Goal: Navigation & Orientation: Find specific page/section

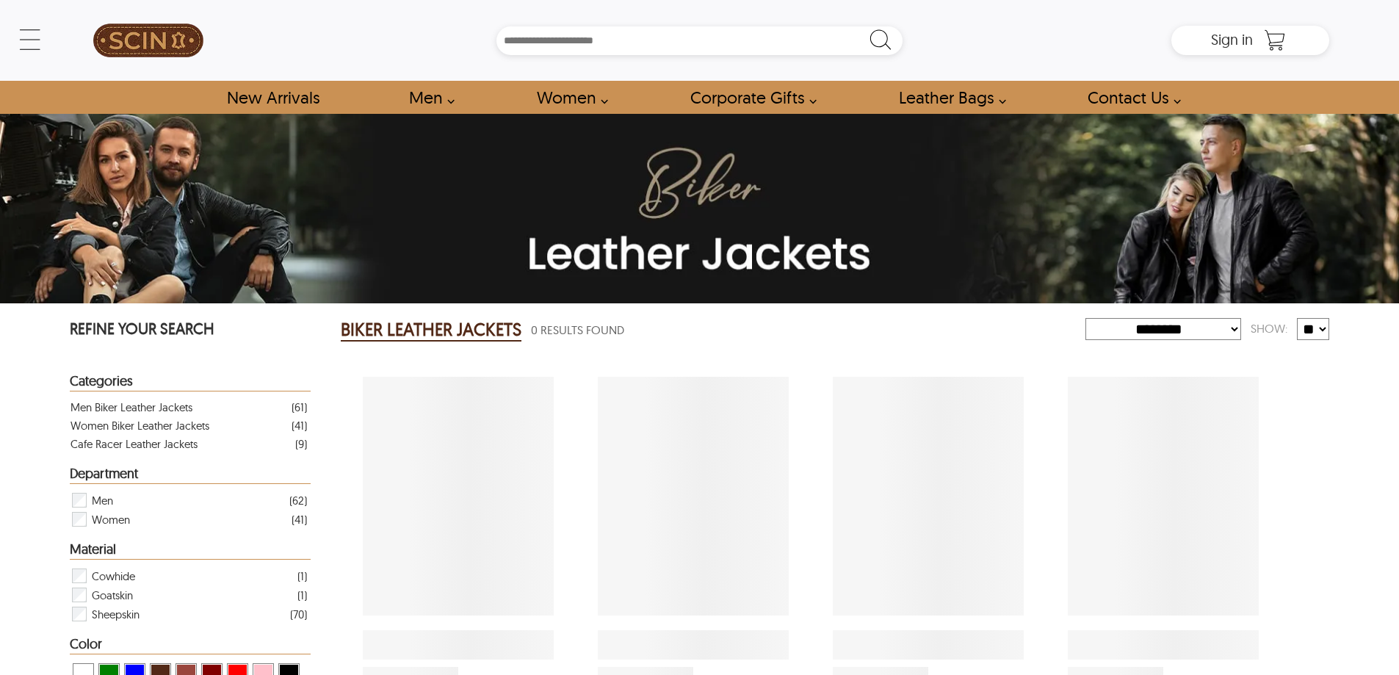
select select "********"
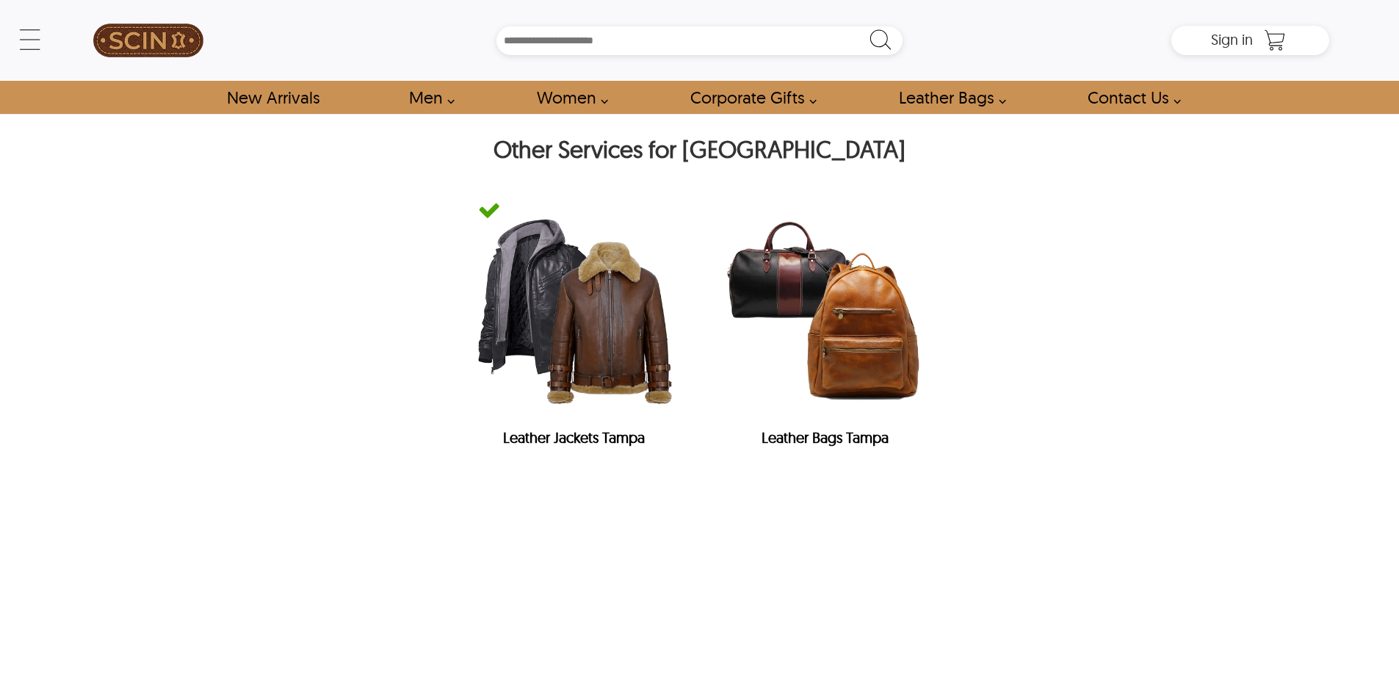
click at [395, 29] on div "Search Box" at bounding box center [700, 40] width 944 height 29
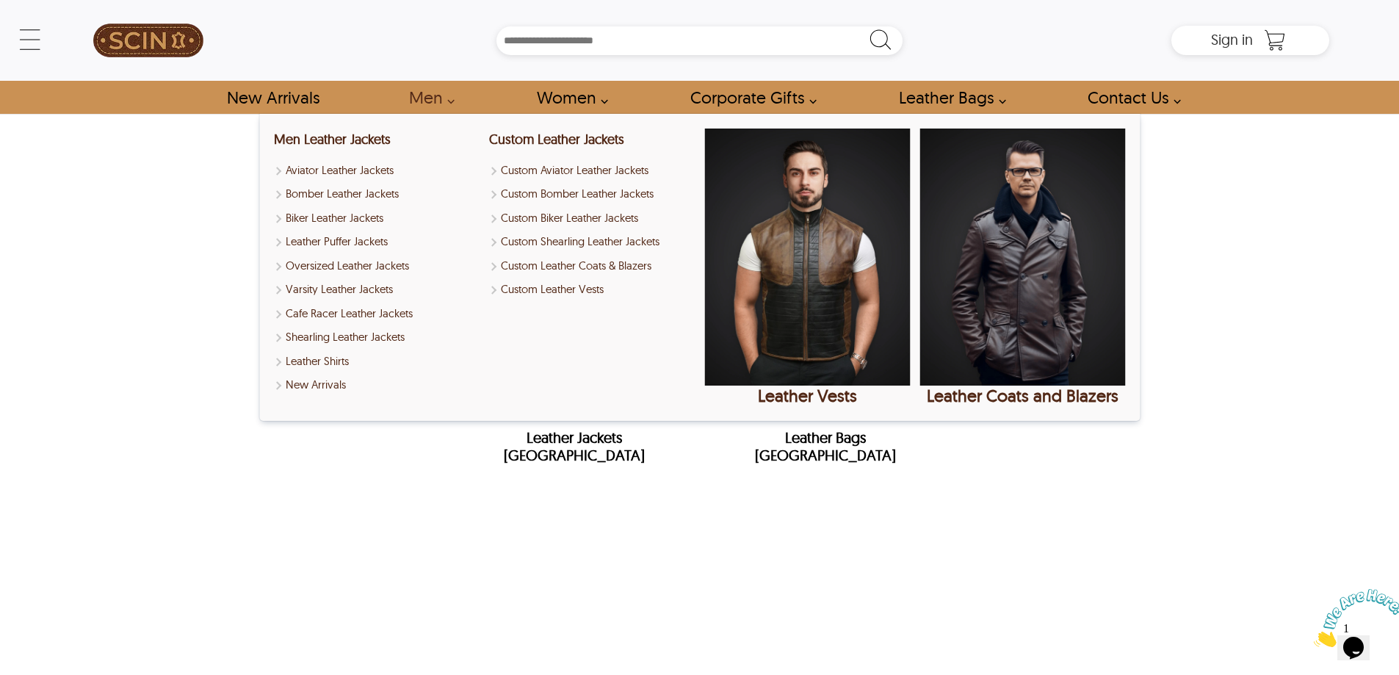
click at [204, 504] on div "Other Services for The Hague Leather Jackets The Hague Leather Bags The Hague" at bounding box center [699, 318] width 1259 height 408
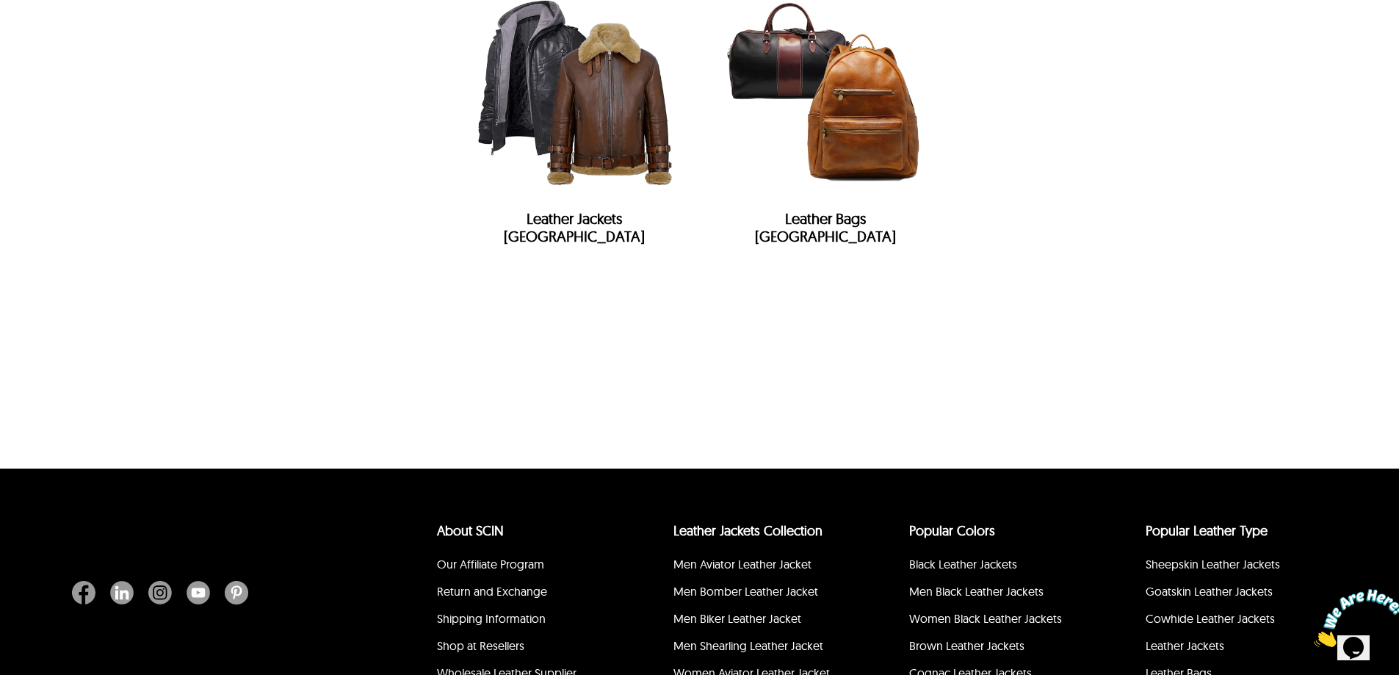
scroll to position [78, 0]
